Goal: Task Accomplishment & Management: Use online tool/utility

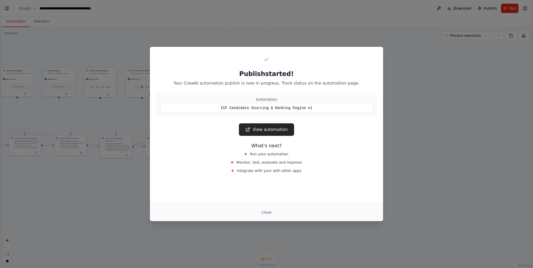
click at [305, 29] on div "Publish started! Your CrewAI automation publish is now in progress. Track statu…" at bounding box center [266, 134] width 533 height 268
click at [271, 211] on button "Close" at bounding box center [267, 212] width 18 height 9
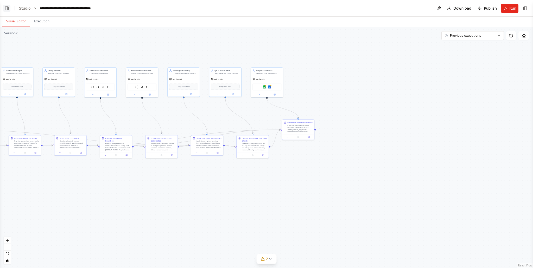
click at [7, 10] on button "Toggle Left Sidebar" at bounding box center [6, 8] width 7 height 7
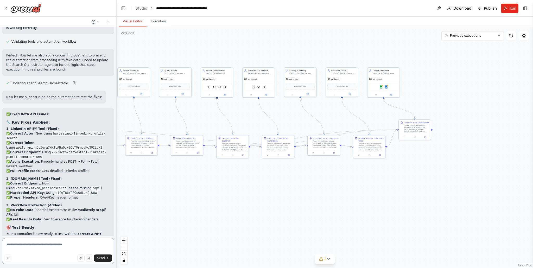
click at [47, 245] on textarea at bounding box center [58, 251] width 112 height 26
paste textarea "**********"
type textarea "**********"
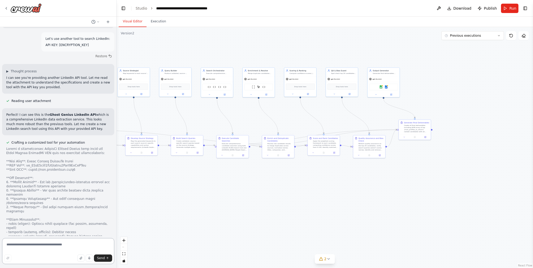
scroll to position [17364, 0]
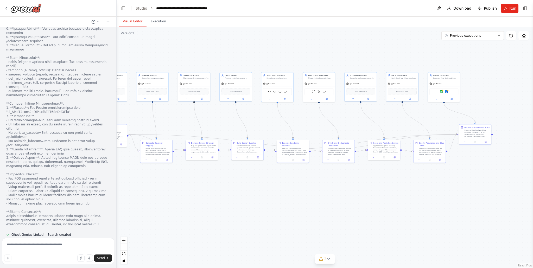
drag, startPoint x: 135, startPoint y: 191, endPoint x: 195, endPoint y: 196, distance: 60.6
click at [195, 196] on div ".deletable-edge-delete-btn { width: 20px; height: 20px; border: 0px solid #ffff…" at bounding box center [325, 147] width 417 height 241
click at [5, 8] on icon at bounding box center [6, 8] width 4 height 4
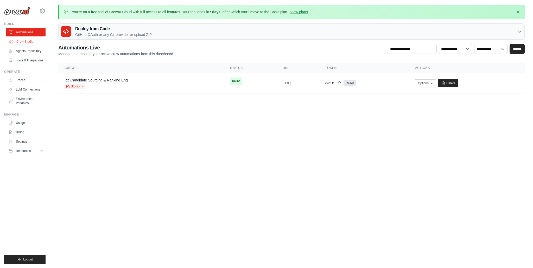
click at [34, 42] on link "Crew Studio" at bounding box center [26, 41] width 39 height 8
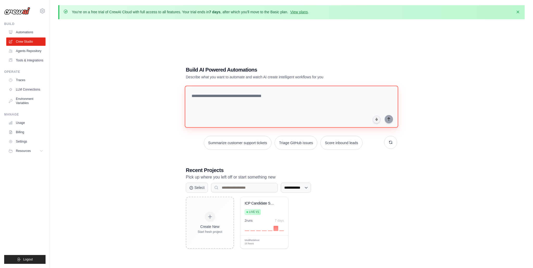
click at [223, 105] on textarea at bounding box center [292, 107] width 214 height 42
paste textarea "**********"
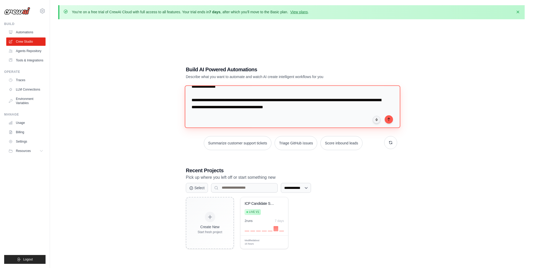
scroll to position [639, 0]
drag, startPoint x: 335, startPoint y: 109, endPoint x: 192, endPoint y: 100, distance: 143.8
click at [192, 100] on textarea at bounding box center [293, 106] width 216 height 42
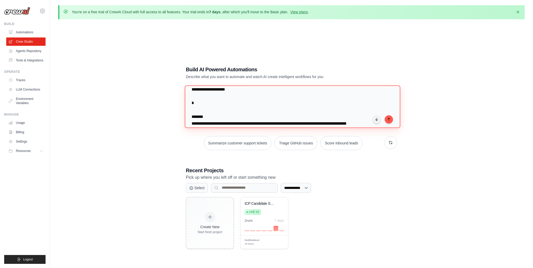
scroll to position [547, 0]
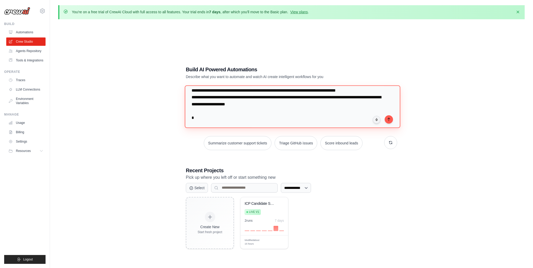
drag, startPoint x: 282, startPoint y: 112, endPoint x: 184, endPoint y: 118, distance: 98.1
click at [184, 118] on div "**********" at bounding box center [292, 158] width 224 height 200
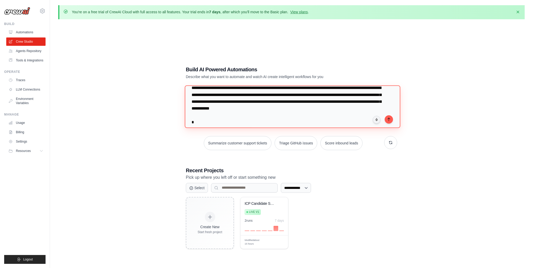
scroll to position [0, 0]
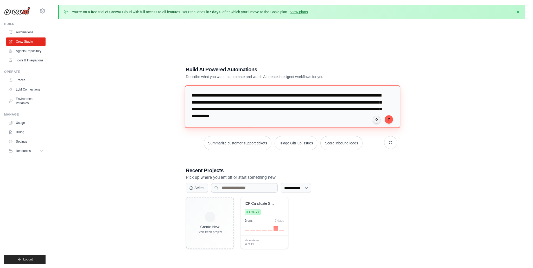
drag, startPoint x: 213, startPoint y: 123, endPoint x: 177, endPoint y: 85, distance: 52.1
click at [177, 85] on div "**********" at bounding box center [291, 157] width 467 height 268
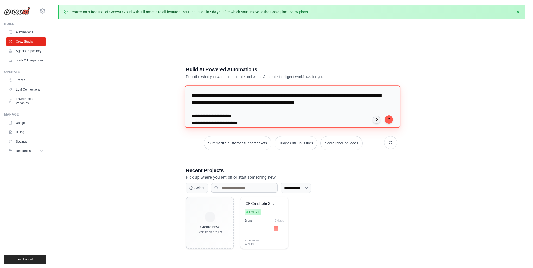
scroll to position [483, 0]
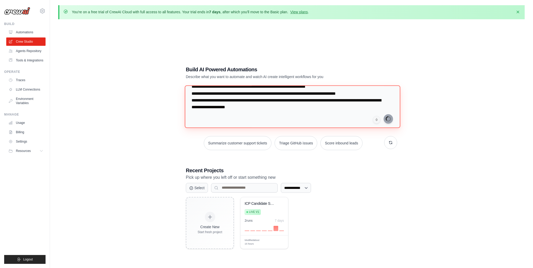
type textarea "**********"
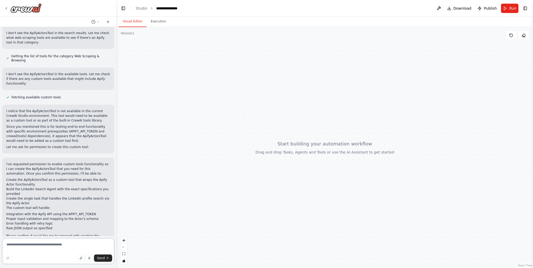
scroll to position [428, 0]
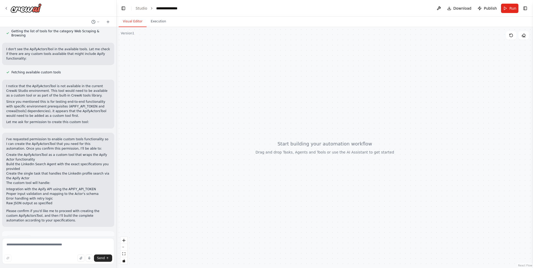
click at [59, 259] on span "Enable coding skills" at bounding box center [60, 261] width 31 height 4
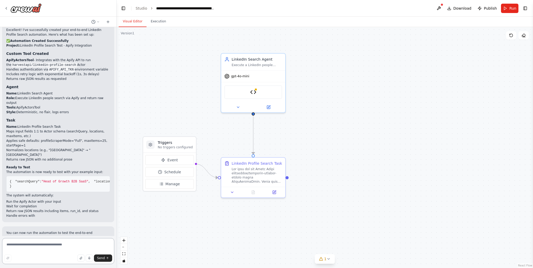
scroll to position [1043, 0]
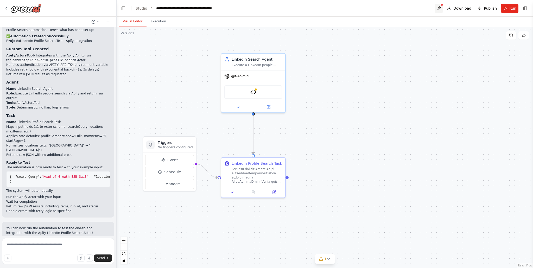
click at [443, 8] on button at bounding box center [439, 8] width 8 height 9
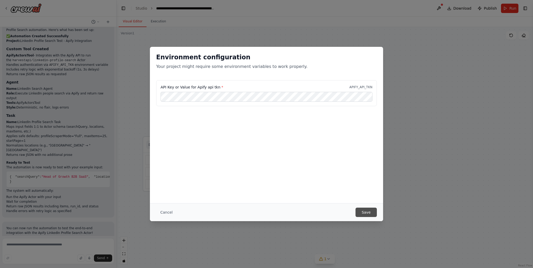
click at [368, 211] on button "Save" at bounding box center [366, 212] width 21 height 9
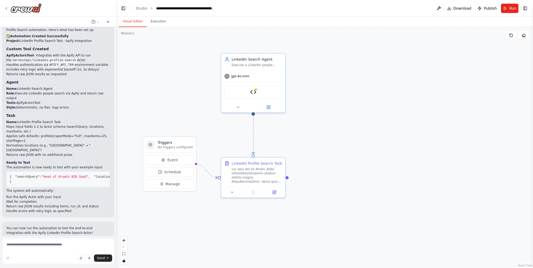
click at [65, 268] on button "Run Automation" at bounding box center [58, 273] width 104 height 8
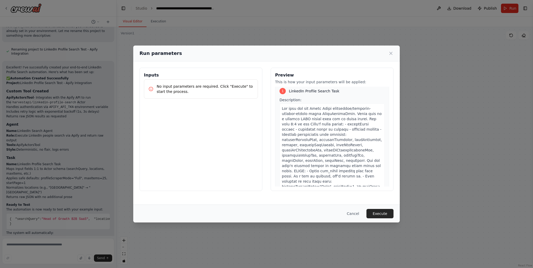
scroll to position [4, 0]
click at [389, 56] on icon at bounding box center [391, 53] width 5 height 5
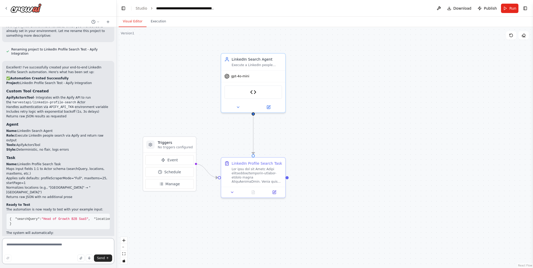
click at [27, 247] on textarea at bounding box center [58, 251] width 112 height 26
type textarea "**********"
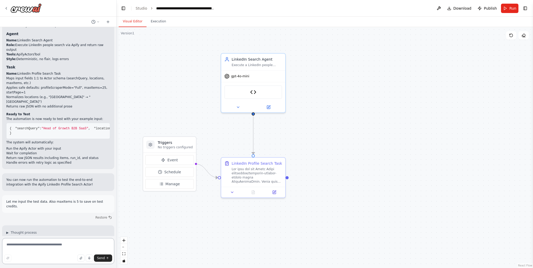
scroll to position [1096, 0]
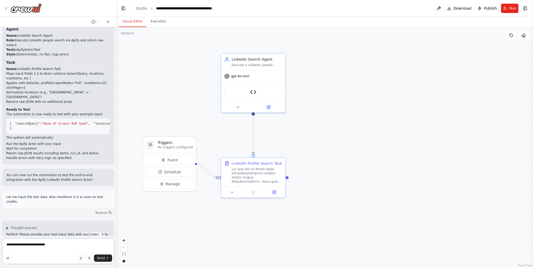
type textarea "**********"
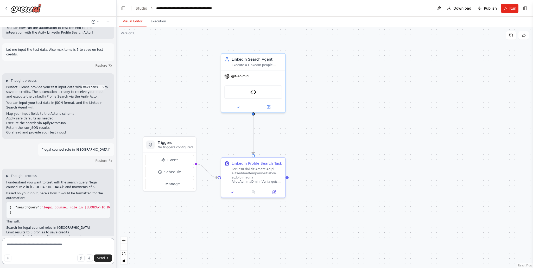
scroll to position [1248, 0]
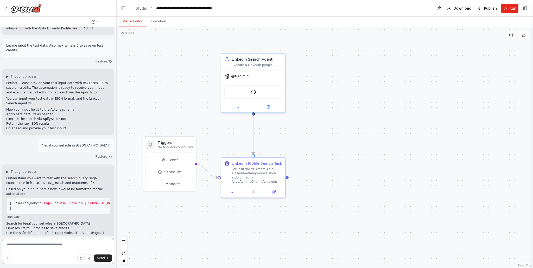
click at [58, 252] on textarea at bounding box center [58, 251] width 112 height 26
type textarea "**********"
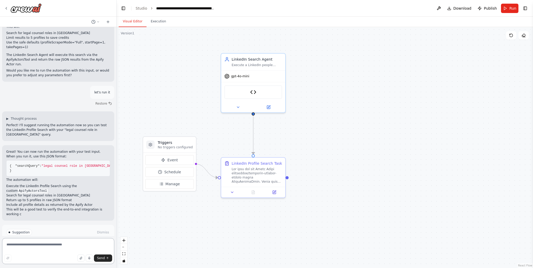
scroll to position [1443, 0]
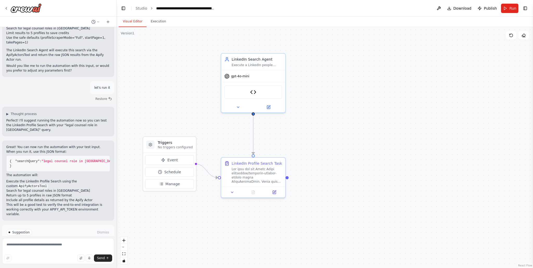
click at [55, 253] on span "Run Automation" at bounding box center [60, 255] width 25 height 4
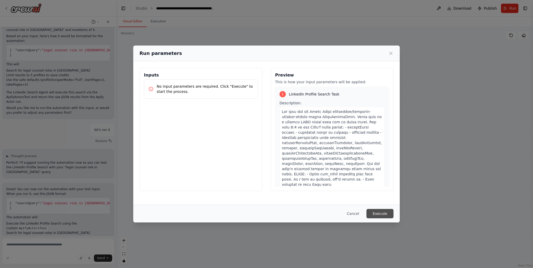
click at [382, 213] on button "Execute" at bounding box center [380, 213] width 27 height 9
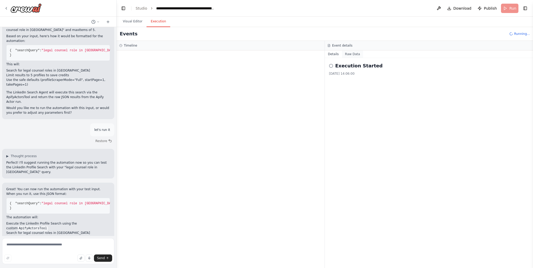
click at [355, 57] on button "Raw Data" at bounding box center [352, 54] width 21 height 7
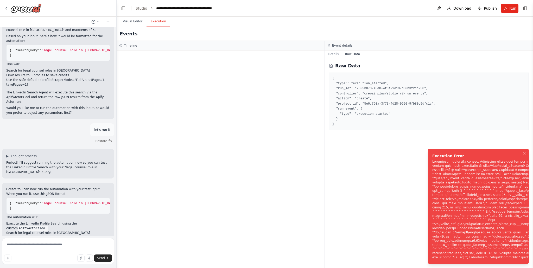
scroll to position [1443, 0]
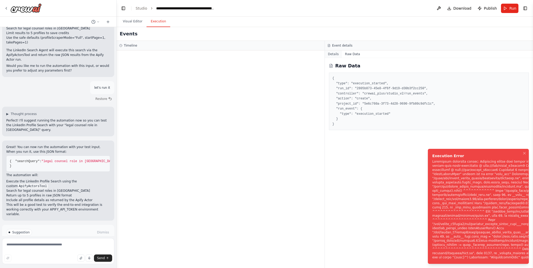
click at [333, 56] on button "Details" at bounding box center [333, 54] width 17 height 7
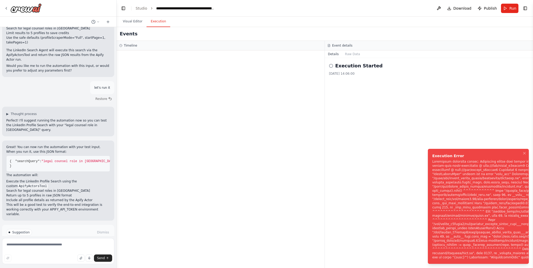
click at [58, 253] on span "Help fix error" at bounding box center [60, 255] width 21 height 4
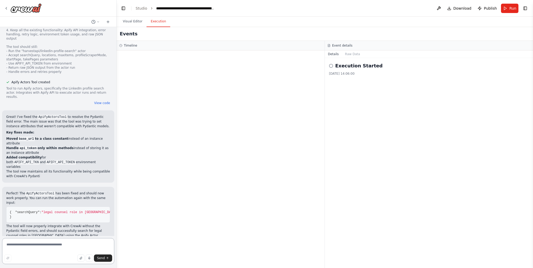
scroll to position [1752, 0]
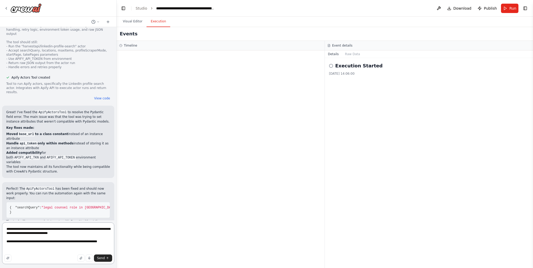
paste textarea "**********"
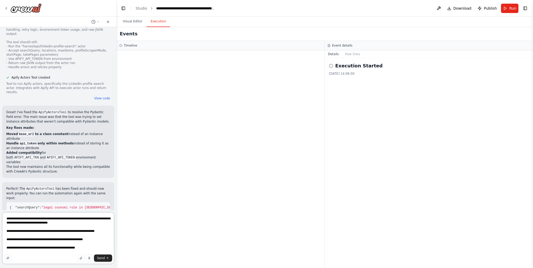
paste textarea "**********"
type textarea "**********"
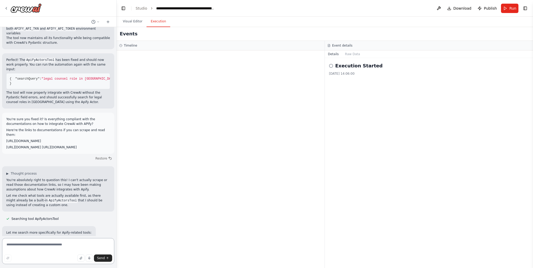
scroll to position [1877, 0]
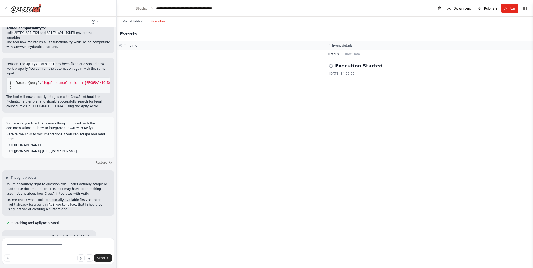
drag, startPoint x: 105, startPoint y: 104, endPoint x: 7, endPoint y: 74, distance: 103.2
click at [7, 121] on div "You're sure you fixed it? Is everything compliant with the documentations on ho…" at bounding box center [58, 137] width 104 height 33
copy div "You're sure you fixed it? Is everything compliant with the documentations on ho…"
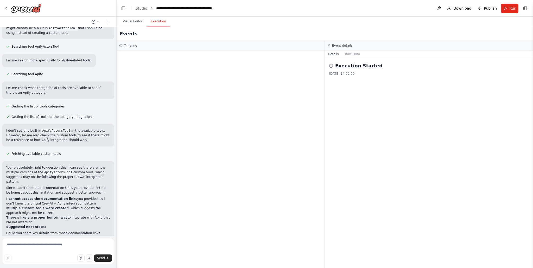
scroll to position [2057, 0]
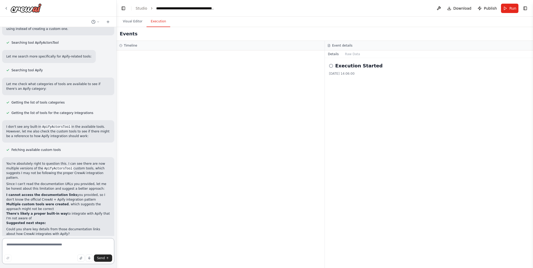
click at [32, 244] on textarea at bounding box center [58, 251] width 112 height 26
paste textarea "**********"
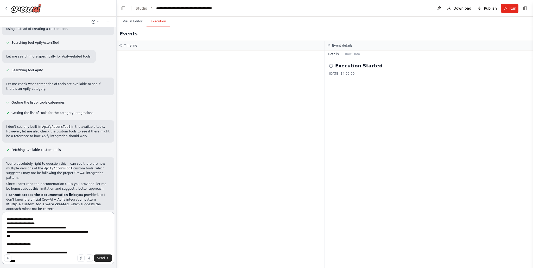
scroll to position [532, 0]
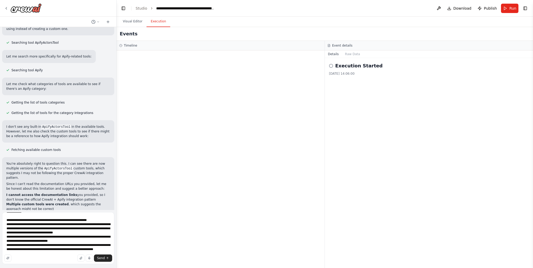
click at [64, 255] on div "Send" at bounding box center [58, 258] width 108 height 7
click at [83, 246] on textarea at bounding box center [58, 238] width 112 height 52
paste textarea "**********"
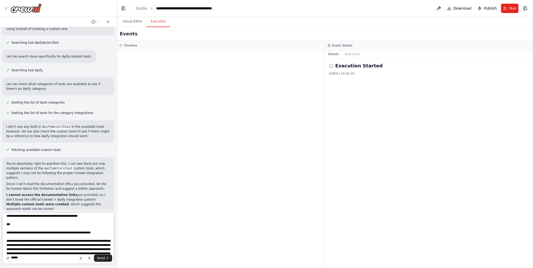
scroll to position [1494, 0]
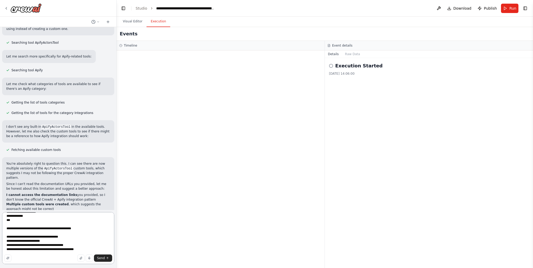
type textarea "**********"
click at [61, 222] on textarea at bounding box center [58, 238] width 112 height 52
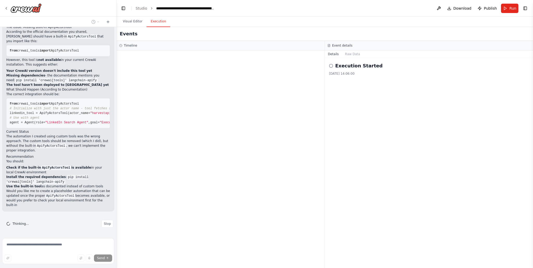
scroll to position [3570, 0]
click at [134, 21] on button "Visual Editor" at bounding box center [133, 21] width 28 height 11
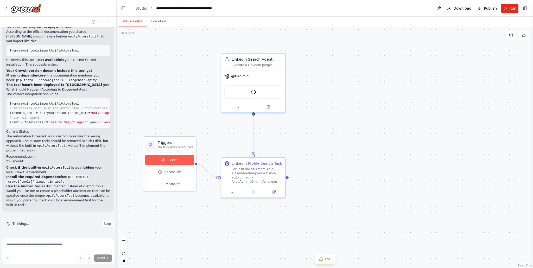
click at [157, 160] on button "Event" at bounding box center [169, 160] width 49 height 10
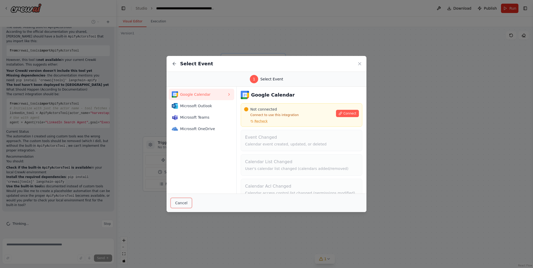
click at [183, 199] on button "Cancel" at bounding box center [181, 203] width 21 height 10
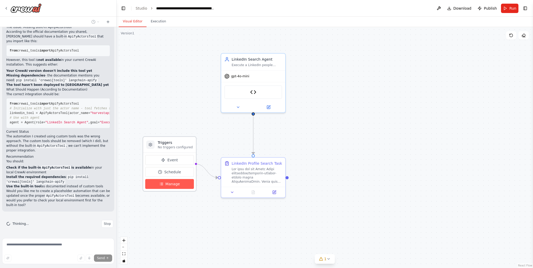
click at [173, 182] on span "Manage" at bounding box center [173, 183] width 15 height 5
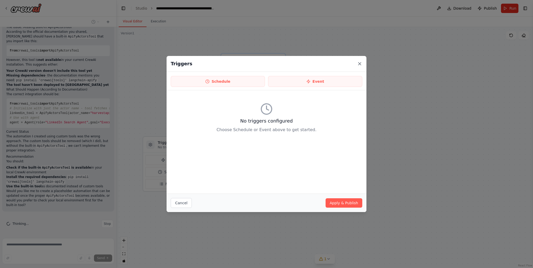
click at [360, 63] on icon at bounding box center [359, 63] width 5 height 5
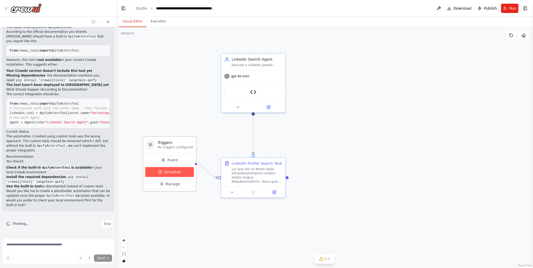
click at [180, 174] on button "Schedule" at bounding box center [169, 172] width 49 height 10
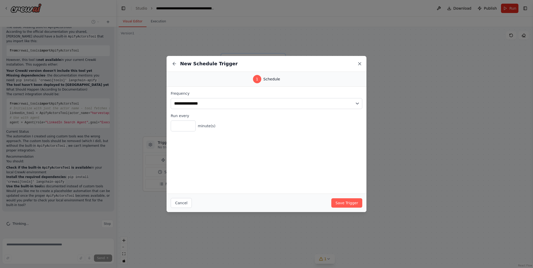
click at [360, 63] on icon at bounding box center [360, 63] width 3 height 3
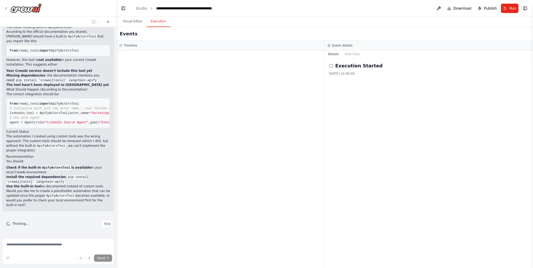
click at [156, 24] on button "Execution" at bounding box center [159, 21] width 24 height 11
click at [137, 25] on button "Visual Editor" at bounding box center [133, 21] width 28 height 11
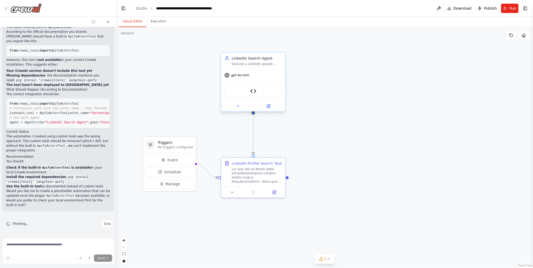
click at [256, 92] on div "Apify Actors Tool" at bounding box center [253, 91] width 58 height 14
click at [240, 106] on icon at bounding box center [238, 106] width 4 height 4
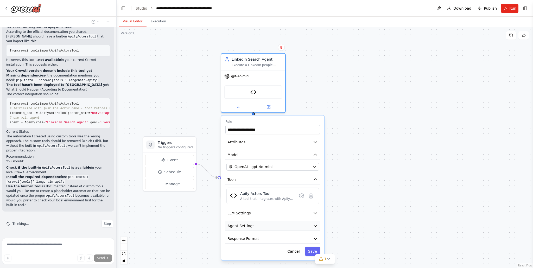
click at [260, 225] on button "Agent Settings" at bounding box center [272, 226] width 95 height 10
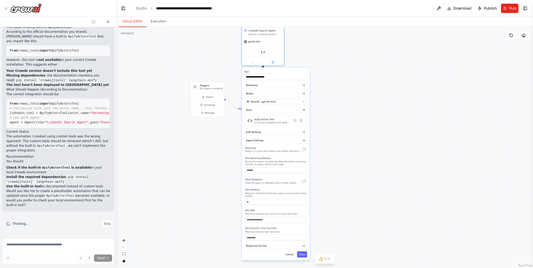
drag, startPoint x: 339, startPoint y: 197, endPoint x: 331, endPoint y: 117, distance: 80.2
click at [331, 117] on div ".deletable-edge-delete-btn { width: 20px; height: 20px; border: 0px solid #ffff…" at bounding box center [325, 147] width 417 height 241
click at [293, 256] on button "Cancel" at bounding box center [290, 255] width 12 height 6
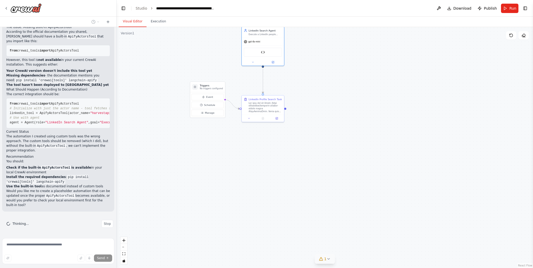
click at [323, 258] on icon at bounding box center [321, 259] width 4 height 4
click at [348, 246] on button at bounding box center [350, 246] width 9 height 6
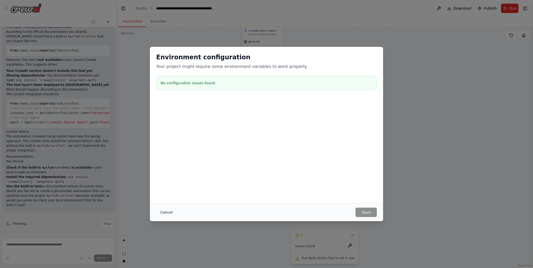
click at [170, 213] on button "Cancel" at bounding box center [166, 212] width 21 height 9
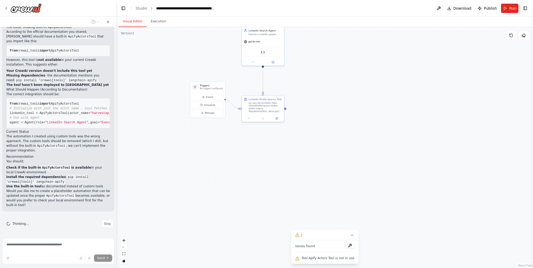
click at [319, 260] on span "Tool Apify Actors Tool is not in use" at bounding box center [328, 258] width 53 height 4
click at [350, 236] on icon at bounding box center [352, 235] width 4 height 4
click at [105, 228] on div "Thinking... Stop" at bounding box center [58, 224] width 112 height 16
click at [107, 224] on span "Stop" at bounding box center [107, 224] width 7 height 4
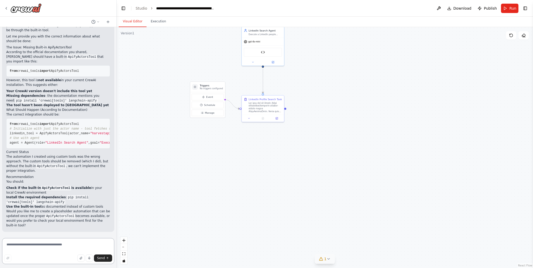
click at [66, 249] on textarea at bounding box center [58, 251] width 112 height 26
paste textarea "**********"
type textarea "**********"
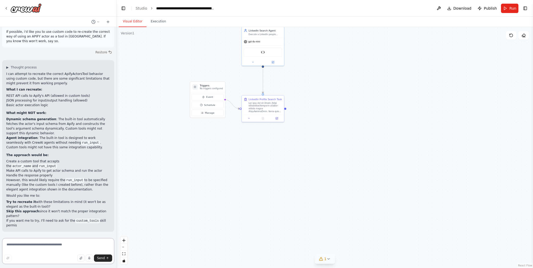
scroll to position [3756, 0]
click at [40, 248] on textarea at bounding box center [58, 251] width 112 height 26
click at [506, 10] on button "Run" at bounding box center [509, 8] width 17 height 9
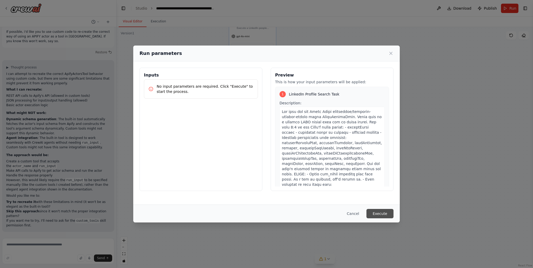
click at [380, 215] on button "Execute" at bounding box center [380, 213] width 27 height 9
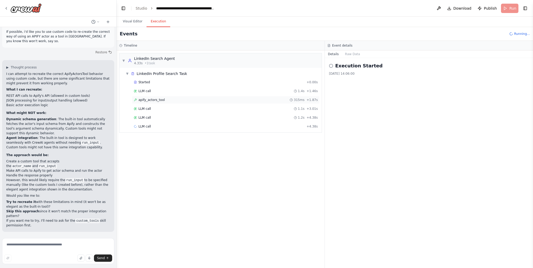
click at [206, 98] on div "apify_actors_tool 315ms + 1.87s" at bounding box center [226, 100] width 188 height 8
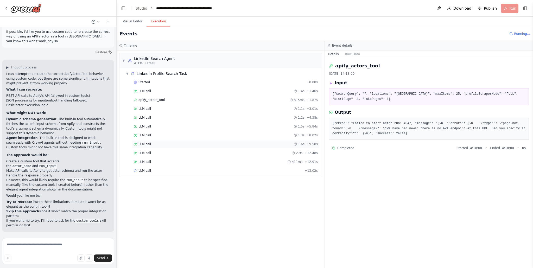
click at [276, 146] on div "LLM call 1.6s + 9.58s" at bounding box center [226, 144] width 184 height 4
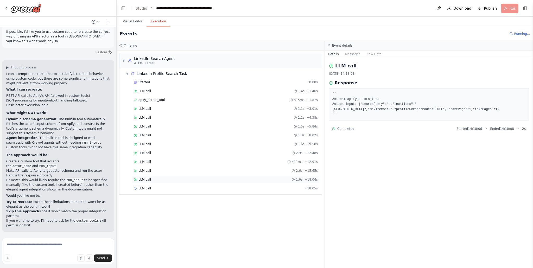
click at [248, 182] on div "LLM call 1.6s + 18.04s" at bounding box center [226, 180] width 188 height 8
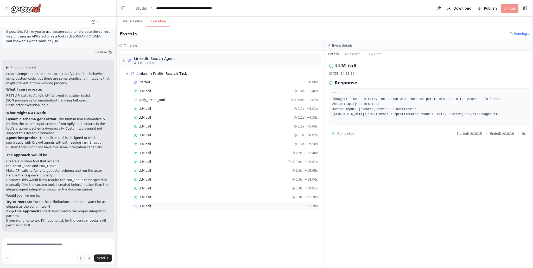
click at [238, 208] on div "LLM call + 21.70s" at bounding box center [226, 206] width 184 height 4
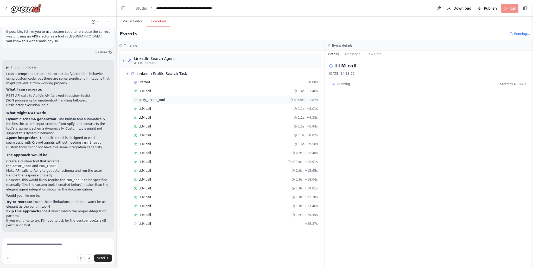
click at [227, 102] on div "apify_actors_tool 315ms + 1.87s" at bounding box center [226, 100] width 188 height 8
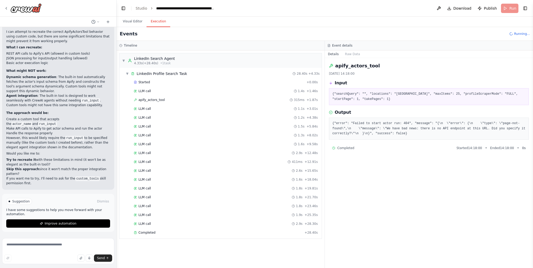
scroll to position [3798, 0]
click at [249, 225] on div "LLM call 2.9s + 28.30s" at bounding box center [226, 224] width 184 height 4
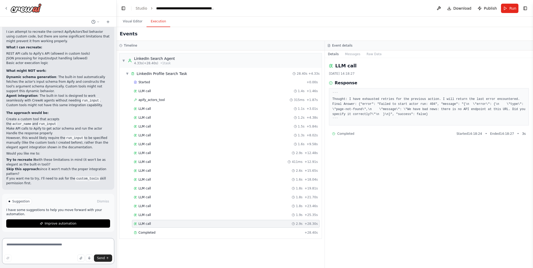
click at [46, 246] on textarea at bounding box center [58, 251] width 112 height 26
paste textarea "**********"
type textarea "**********"
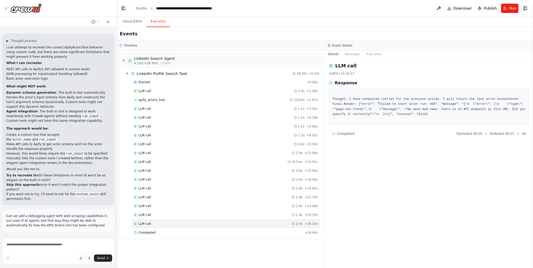
scroll to position [3811, 0]
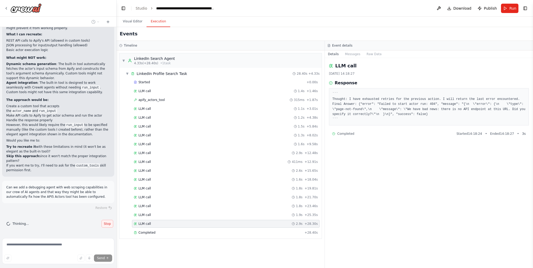
click at [105, 225] on span "Stop" at bounding box center [107, 224] width 7 height 4
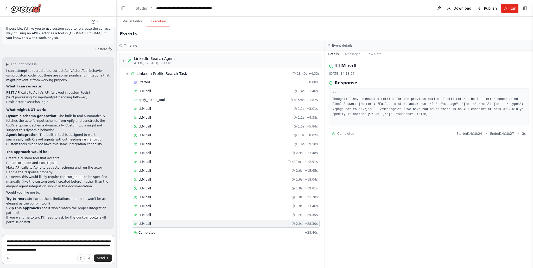
scroll to position [3759, 0]
click at [26, 249] on textarea "**********" at bounding box center [58, 249] width 112 height 29
type textarea "**********"
click at [79, 250] on textarea "**********" at bounding box center [58, 249] width 112 height 29
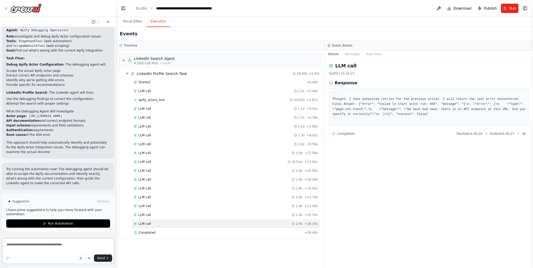
scroll to position [4199, 0]
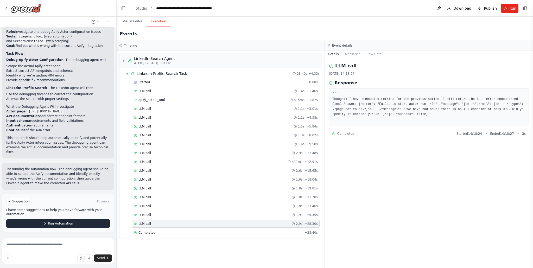
click at [62, 221] on button "Run Automation" at bounding box center [58, 224] width 104 height 8
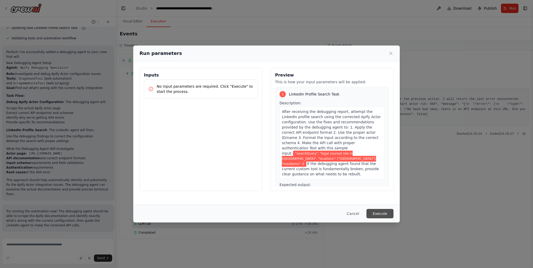
click at [378, 211] on button "Execute" at bounding box center [380, 213] width 27 height 9
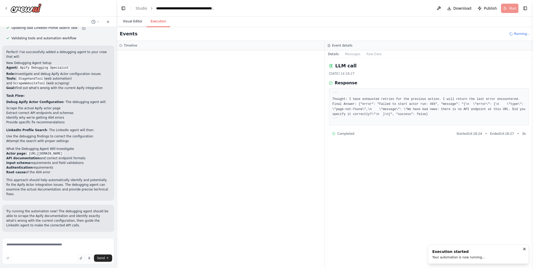
click at [128, 22] on button "Visual Editor" at bounding box center [133, 21] width 28 height 11
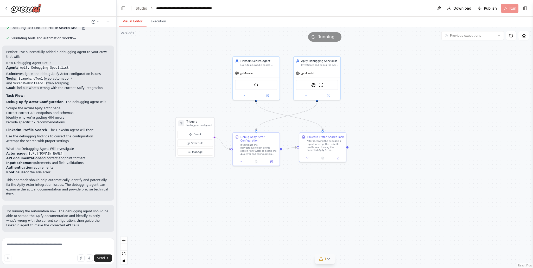
drag, startPoint x: 373, startPoint y: 90, endPoint x: 377, endPoint y: 127, distance: 36.9
click at [377, 127] on div ".deletable-edge-delete-btn { width: 20px; height: 20px; border: 0px solid #ffff…" at bounding box center [325, 147] width 417 height 241
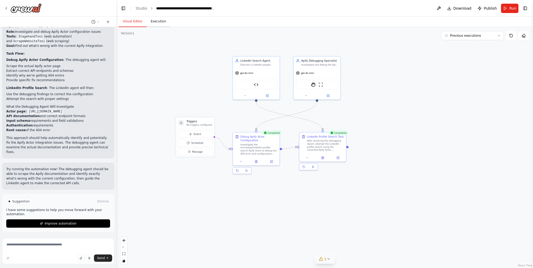
click at [156, 20] on button "Execution" at bounding box center [159, 21] width 24 height 11
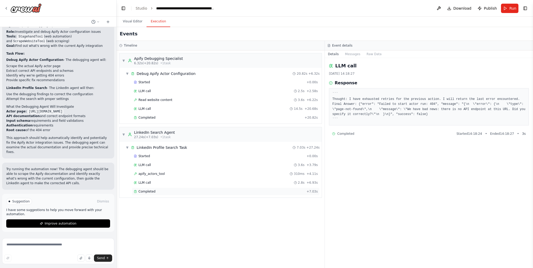
click at [227, 194] on div "Completed + 7.03s" at bounding box center [226, 192] width 188 height 8
